Goal: Navigation & Orientation: Understand site structure

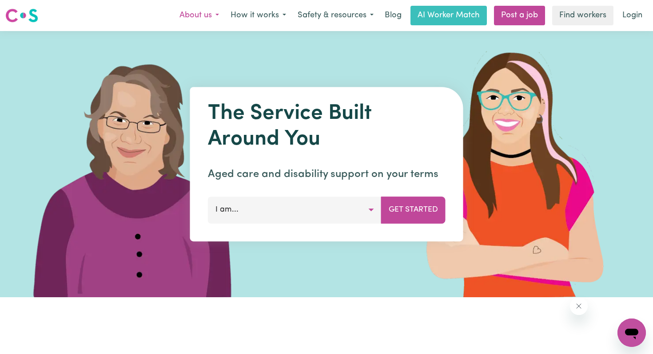
click at [200, 12] on button "About us" at bounding box center [199, 15] width 51 height 19
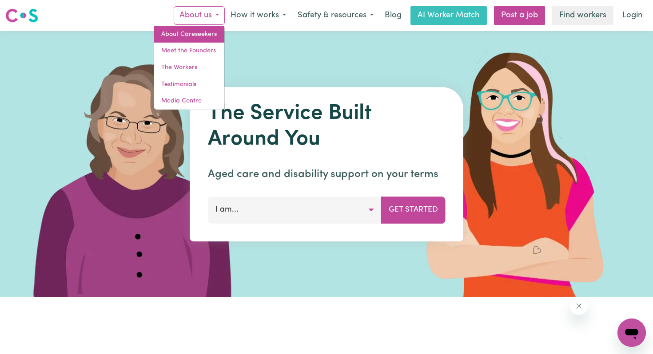
click at [209, 34] on link "About Careseekers" at bounding box center [189, 34] width 70 height 17
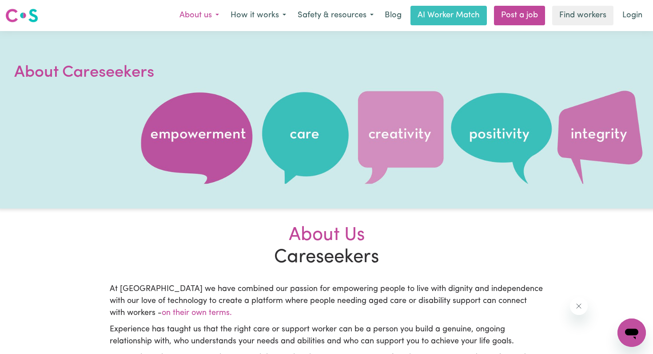
click at [206, 19] on button "About us" at bounding box center [199, 15] width 51 height 19
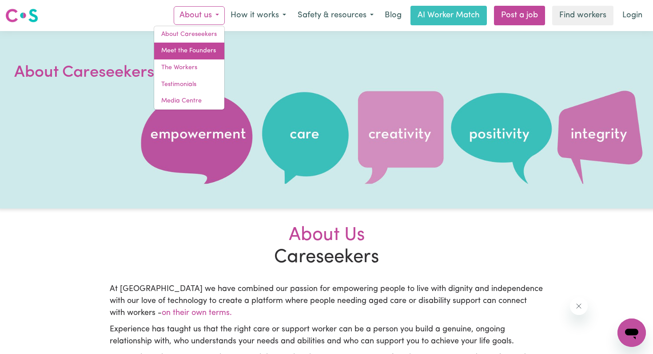
click at [206, 56] on link "Meet the Founders" at bounding box center [189, 51] width 70 height 17
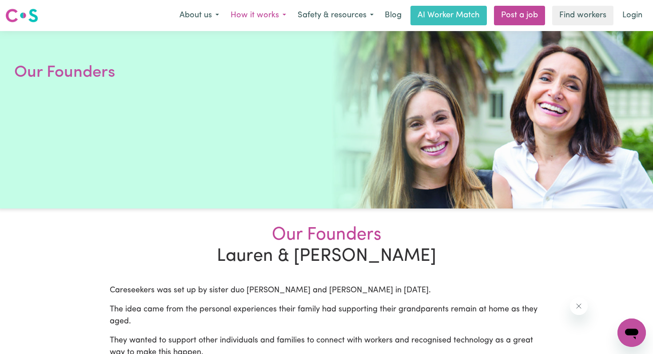
click at [285, 19] on button "How it works" at bounding box center [258, 15] width 67 height 19
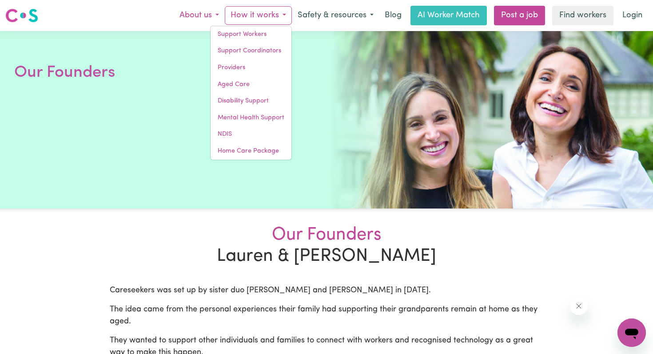
click at [222, 18] on button "About us" at bounding box center [199, 15] width 51 height 19
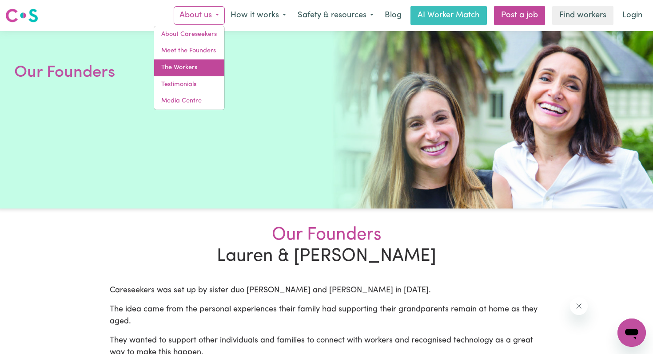
click at [208, 71] on link "The Workers" at bounding box center [189, 68] width 70 height 17
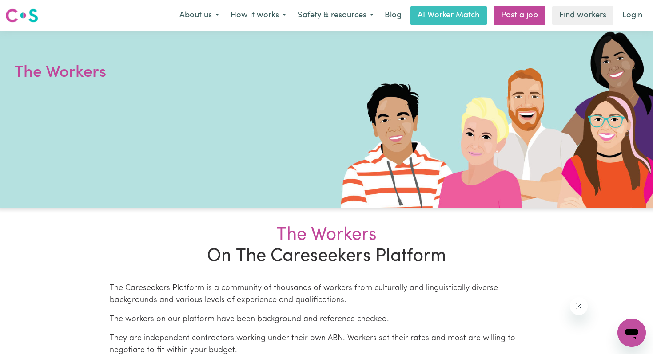
click at [32, 15] on img at bounding box center [21, 16] width 33 height 16
